Goal: Task Accomplishment & Management: Complete application form

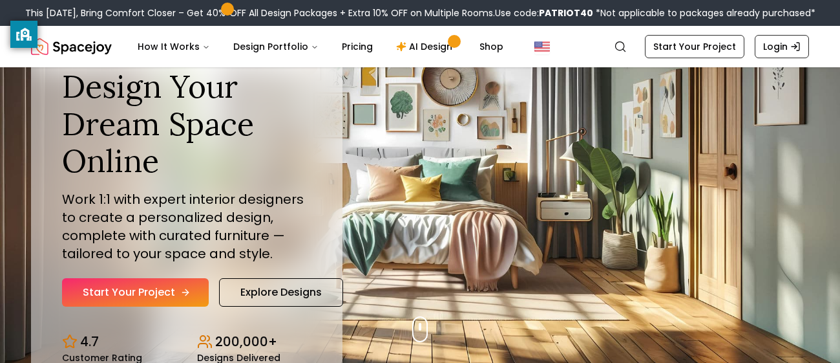
click at [151, 286] on link "Start Your Project" at bounding box center [135, 292] width 147 height 28
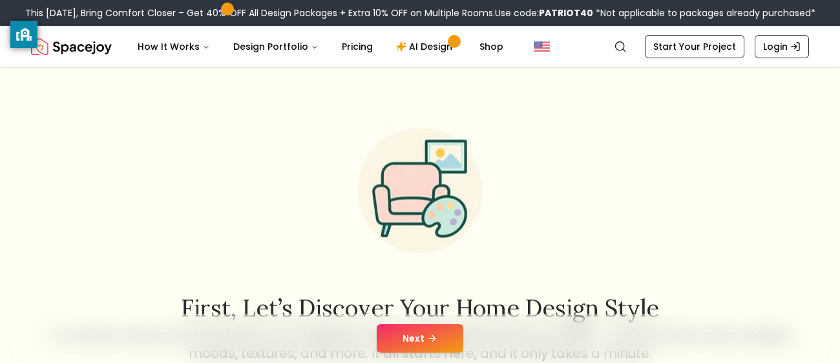
scroll to position [184, 0]
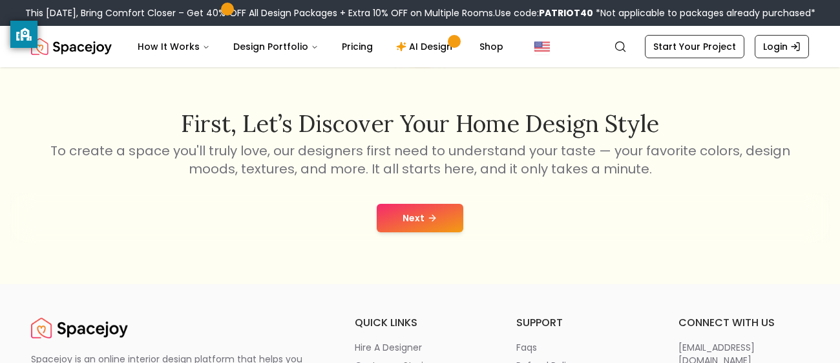
click at [414, 228] on button "Next" at bounding box center [420, 218] width 87 height 28
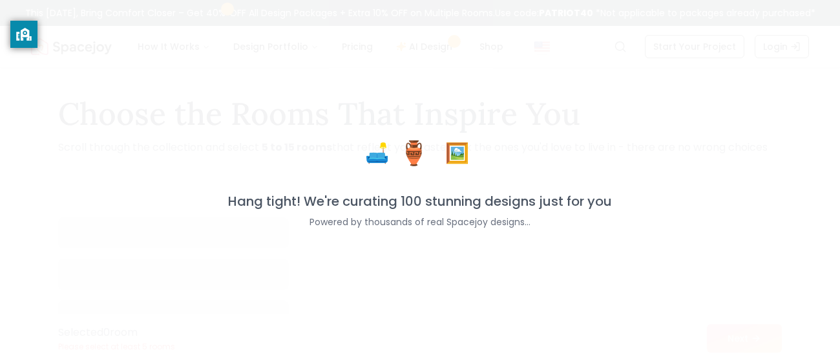
click at [414, 228] on div "🛋️ 🏺 🖼️ Hang tight! We're curating 100 stunning designs just for you Powered by…" at bounding box center [420, 181] width 840 height 363
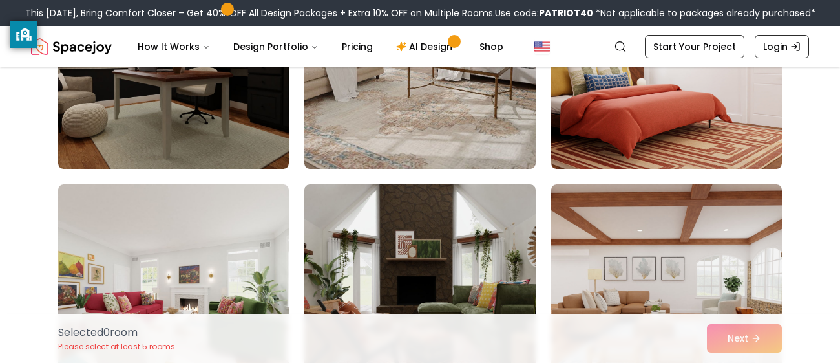
scroll to position [1864, 0]
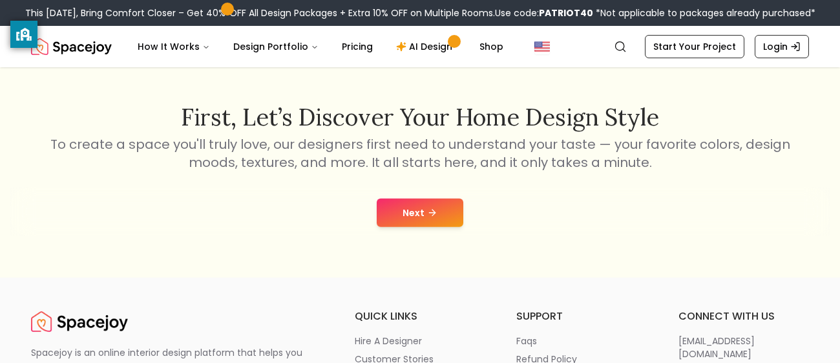
scroll to position [184, 0]
